Goal: Information Seeking & Learning: Learn about a topic

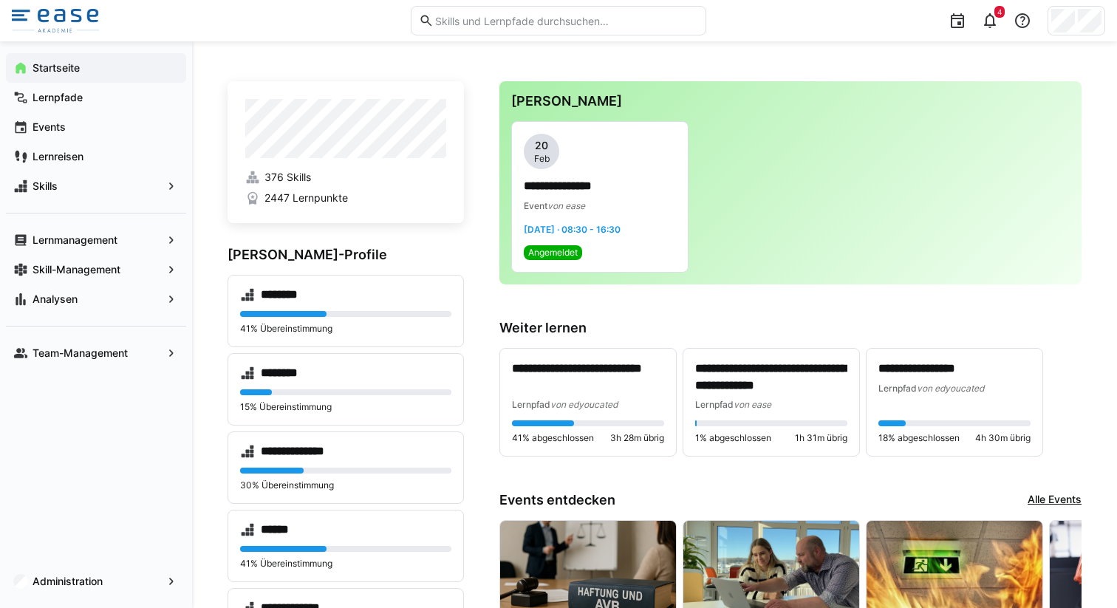
click at [486, 22] on input "text" at bounding box center [566, 20] width 264 height 13
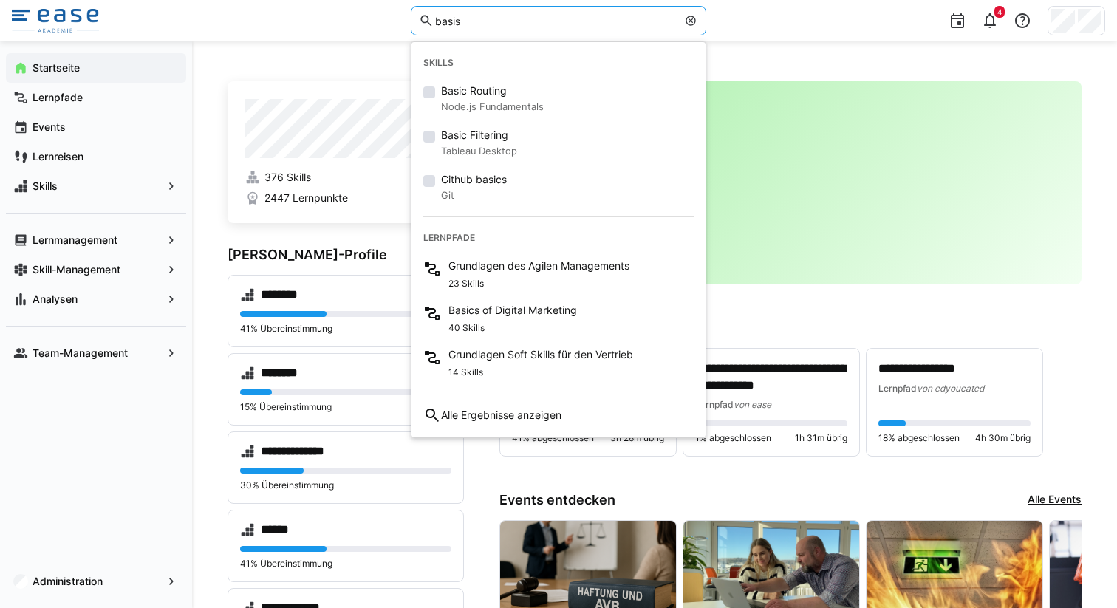
drag, startPoint x: 470, startPoint y: 21, endPoint x: 416, endPoint y: 21, distance: 53.9
click at [416, 21] on eds-input "basis" at bounding box center [558, 21] width 295 height 30
type input "basis"
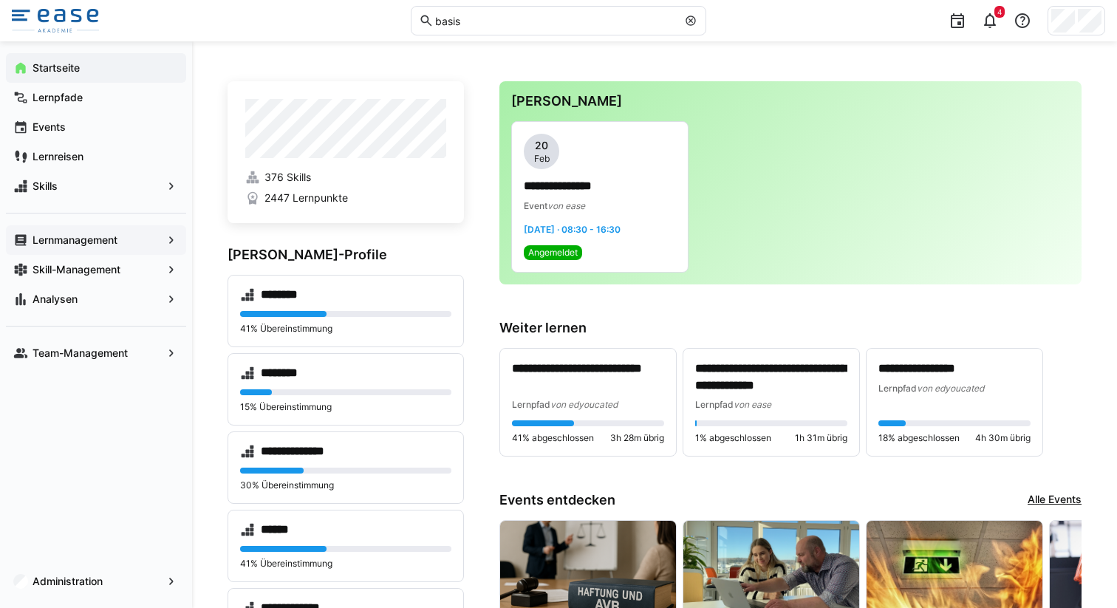
click at [151, 242] on span "Lernmanagement" at bounding box center [95, 240] width 131 height 15
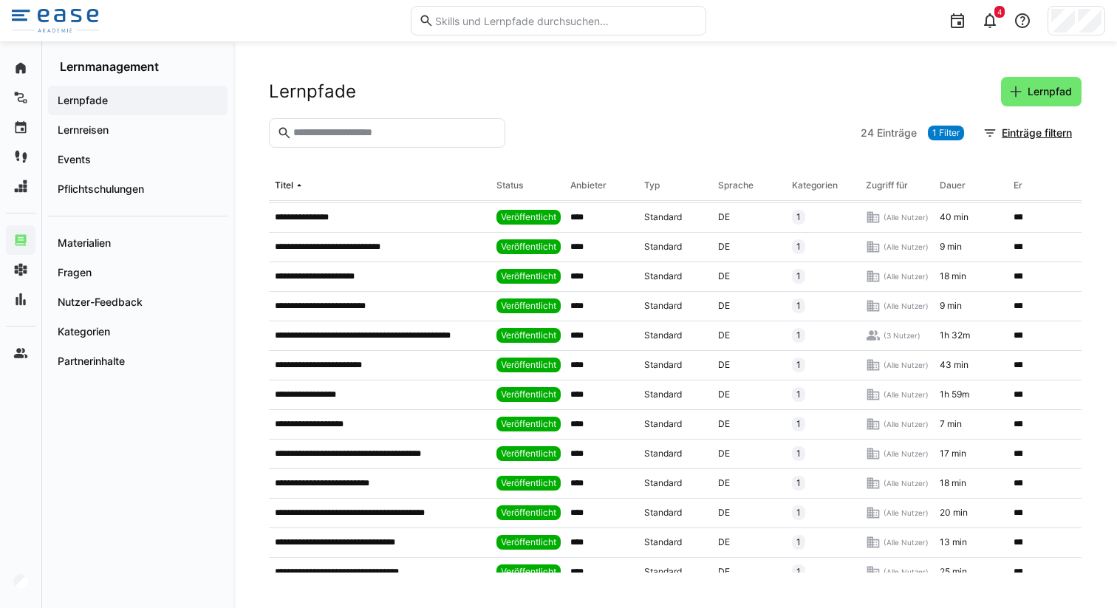
scroll to position [345, 0]
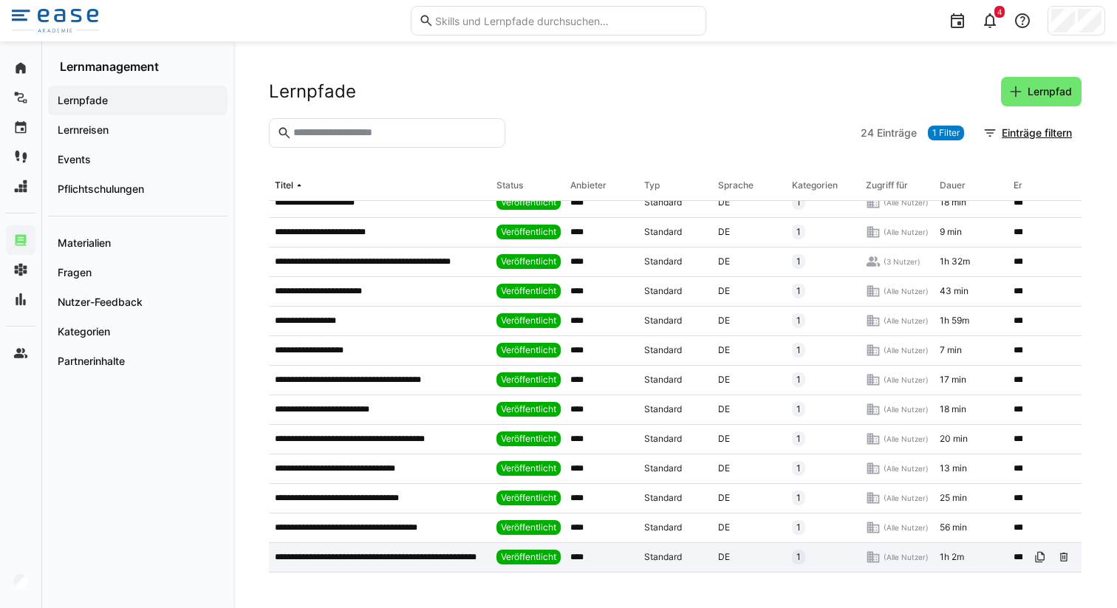
click at [343, 551] on p "**********" at bounding box center [380, 557] width 210 height 12
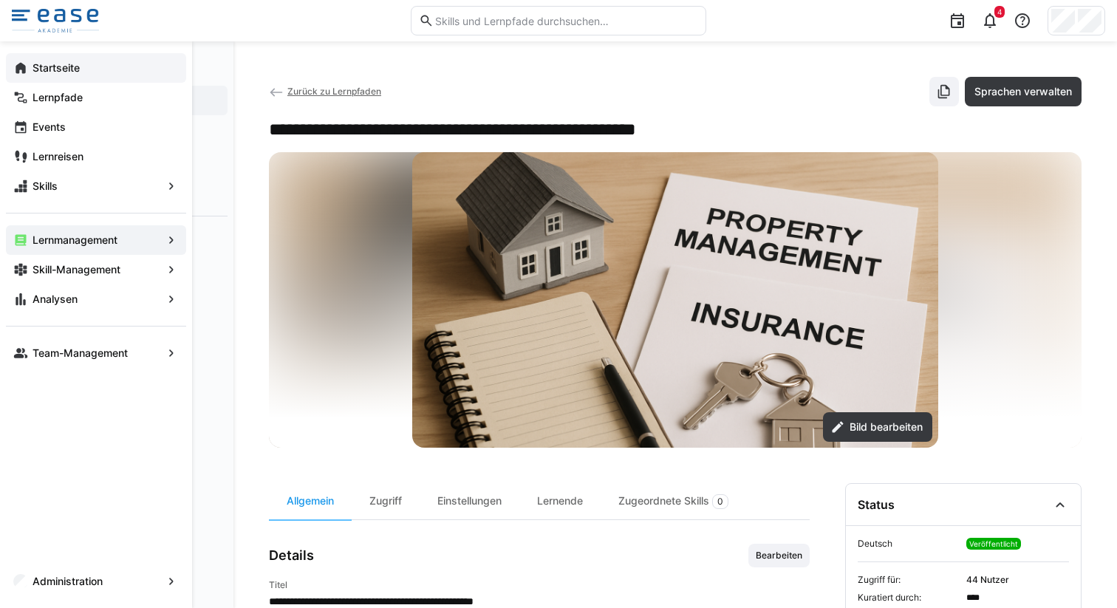
click at [27, 64] on eds-icon at bounding box center [20, 68] width 15 height 15
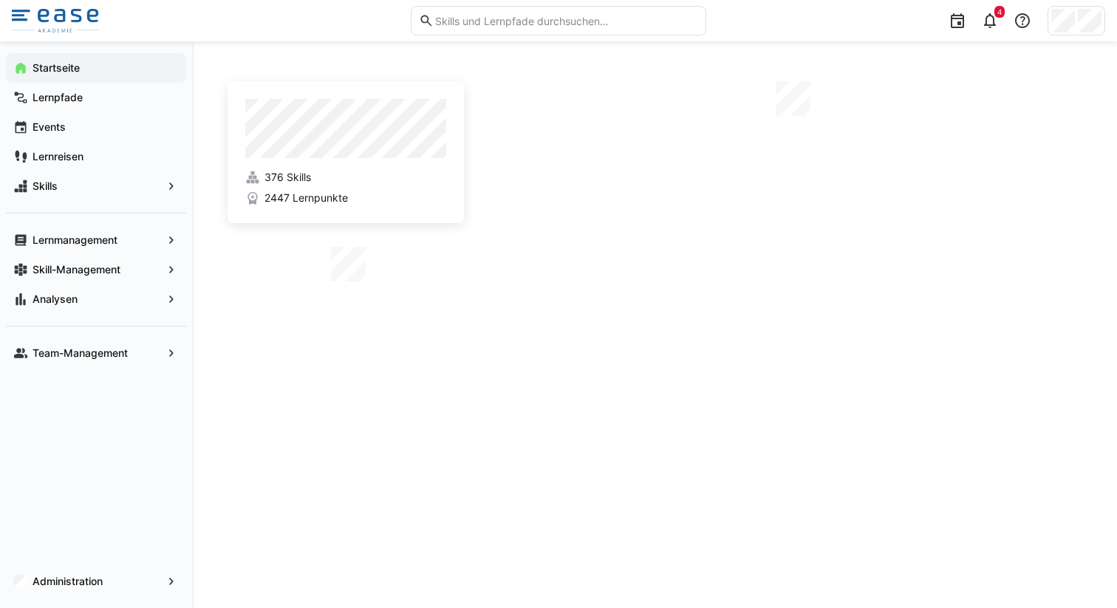
click at [470, 19] on input "text" at bounding box center [566, 20] width 264 height 13
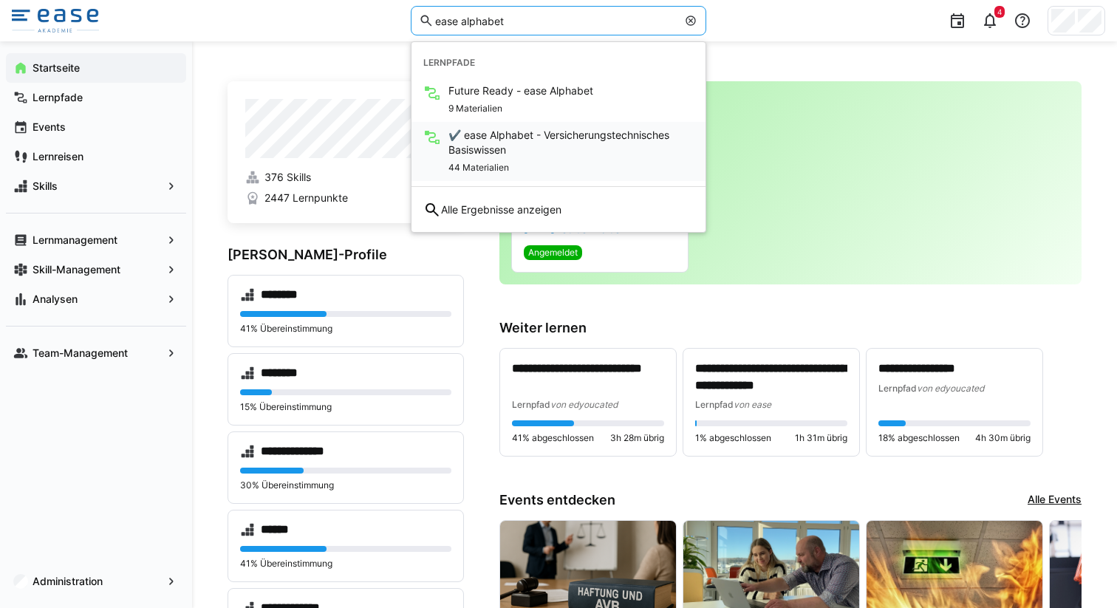
type input "ease alphabet"
click at [523, 145] on span "✔️ ease Alphabet - Versicherungstechnisches Basiswissen" at bounding box center [570, 143] width 245 height 30
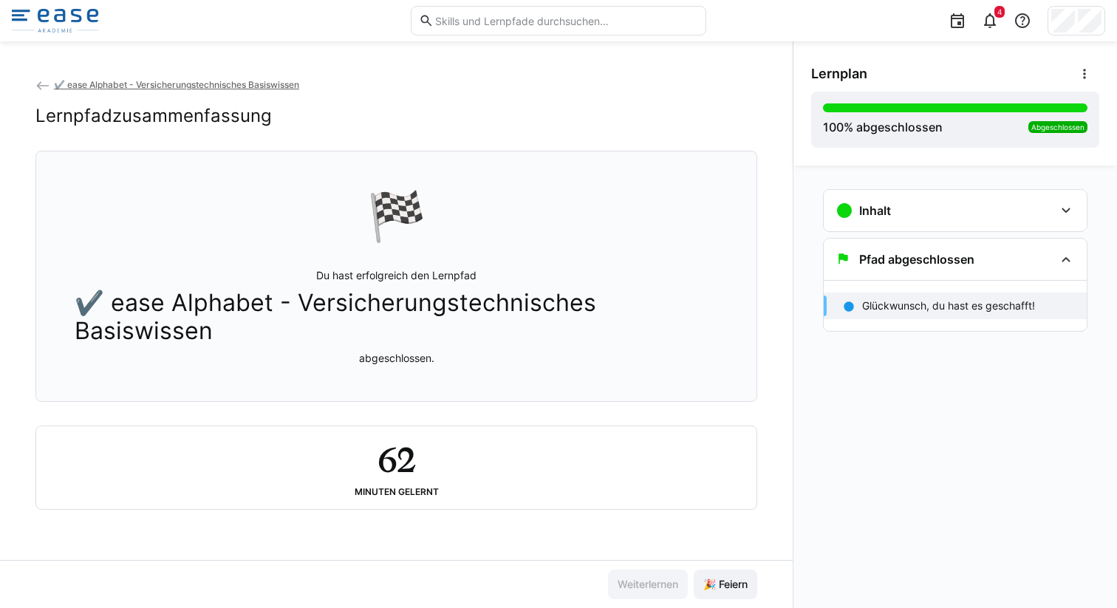
click at [458, 113] on div "Lernpfadzusammenfassung" at bounding box center [396, 116] width 722 height 22
click at [473, 15] on input "text" at bounding box center [566, 20] width 264 height 13
click at [477, 23] on input "text" at bounding box center [566, 20] width 264 height 13
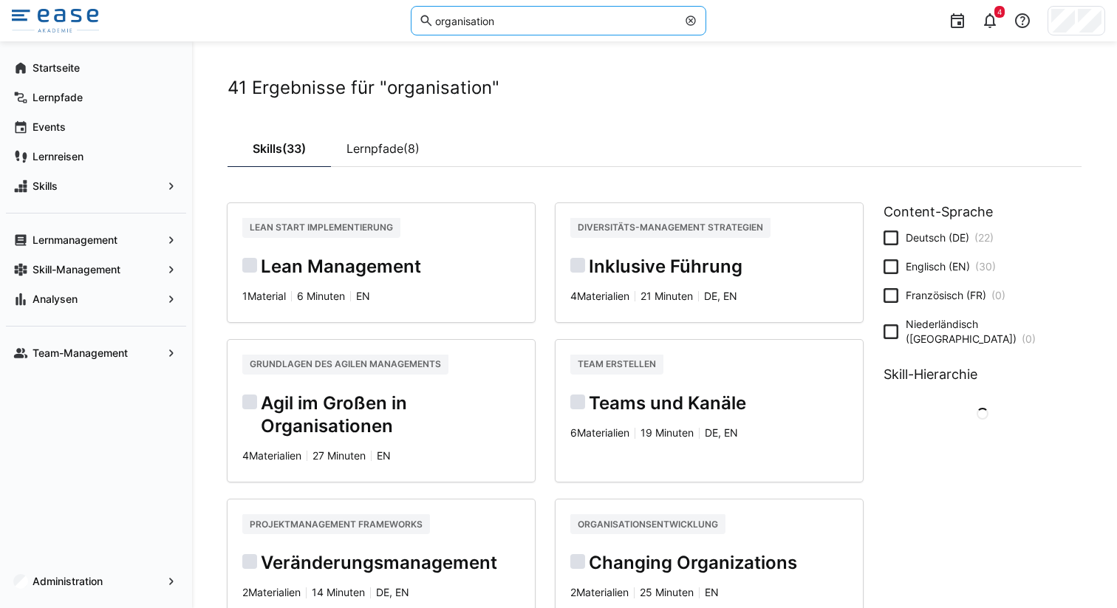
drag, startPoint x: 520, startPoint y: 25, endPoint x: 391, endPoint y: 25, distance: 129.2
click at [391, 25] on div "organisation 4" at bounding box center [558, 20] width 1093 height 41
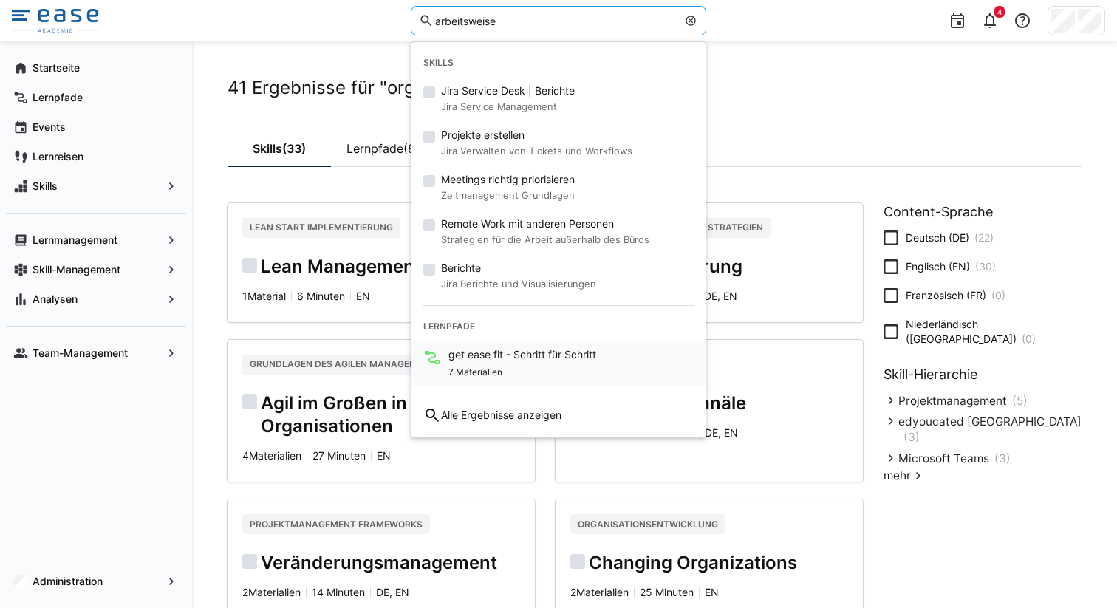
type input "arbeitsweise"
click at [501, 344] on div "get ease fit - Schritt für Schritt 7 Materialien" at bounding box center [558, 363] width 294 height 44
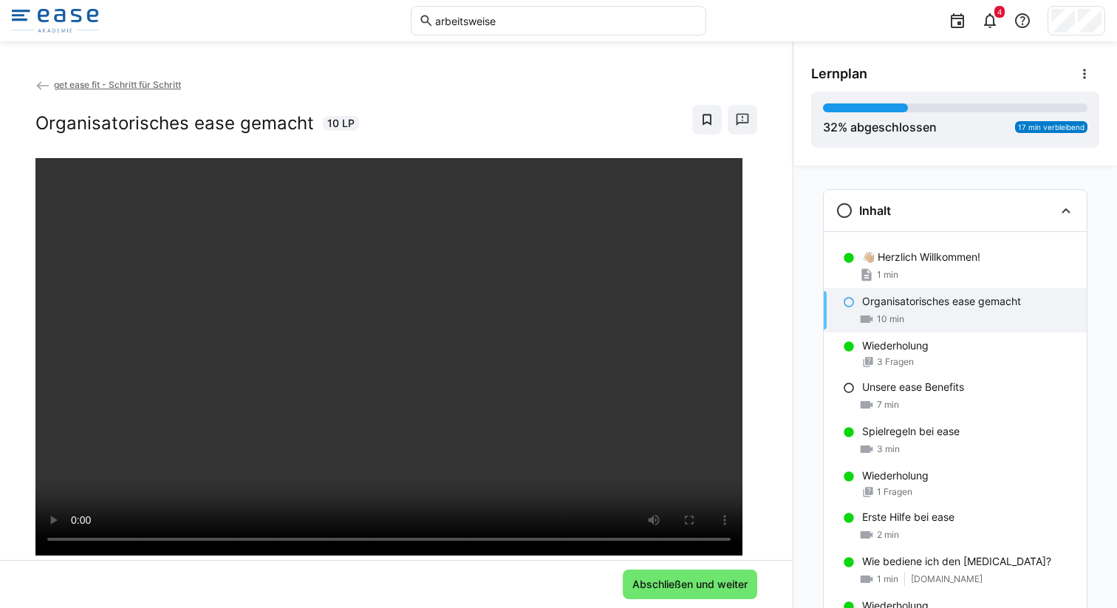
click at [108, 83] on span "get ease fit - Schritt für Schritt" at bounding box center [117, 84] width 127 height 11
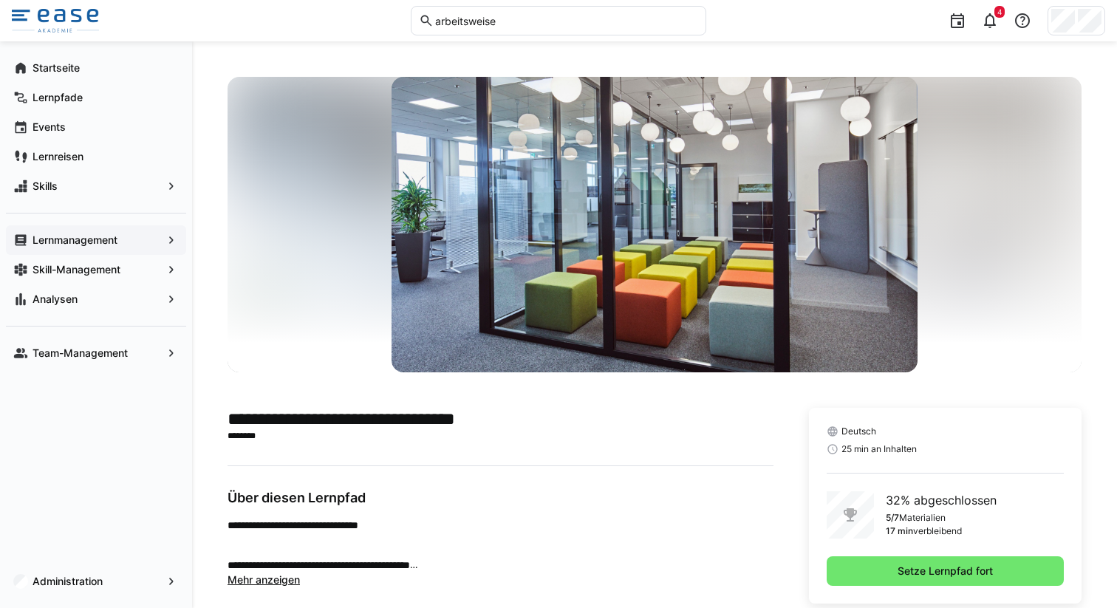
click at [0, 0] on app-navigation-label "Lernmanagement" at bounding box center [0, 0] width 0 height 0
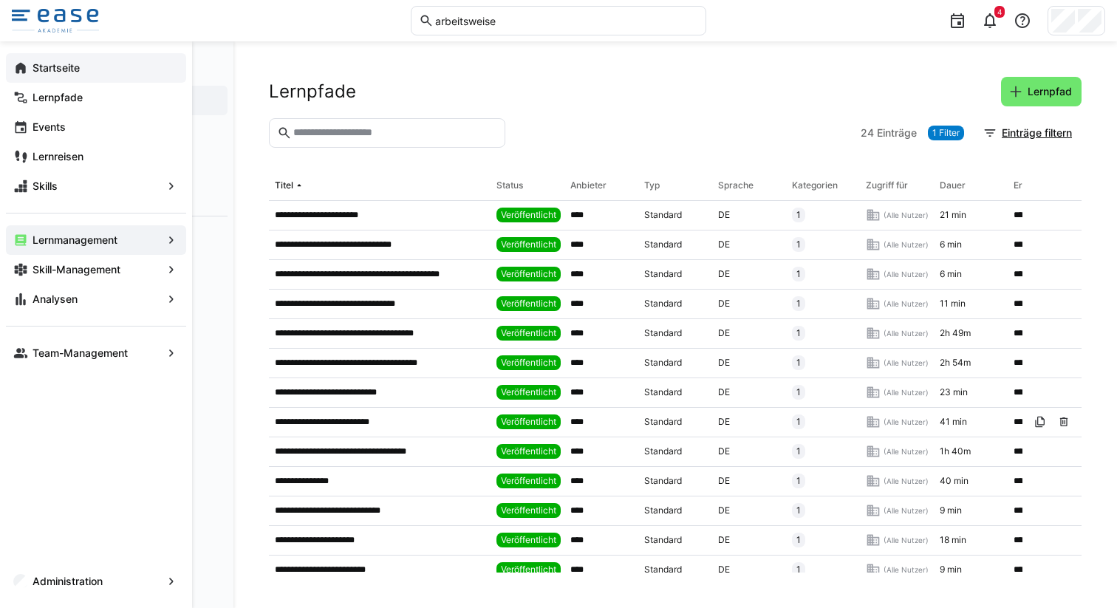
click at [0, 0] on app-navigation-label "Startseite" at bounding box center [0, 0] width 0 height 0
